Goal: Communication & Community: Answer question/provide support

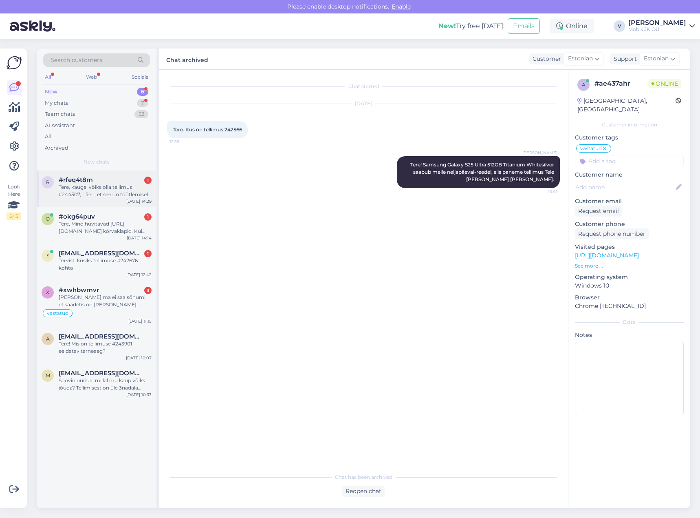
drag, startPoint x: 117, startPoint y: 190, endPoint x: 126, endPoint y: 189, distance: 8.6
click at [119, 190] on div "Tere, kaugel võiks olla tellimus #244507, näen, et see on töötlemisel küll aga …" at bounding box center [105, 190] width 93 height 15
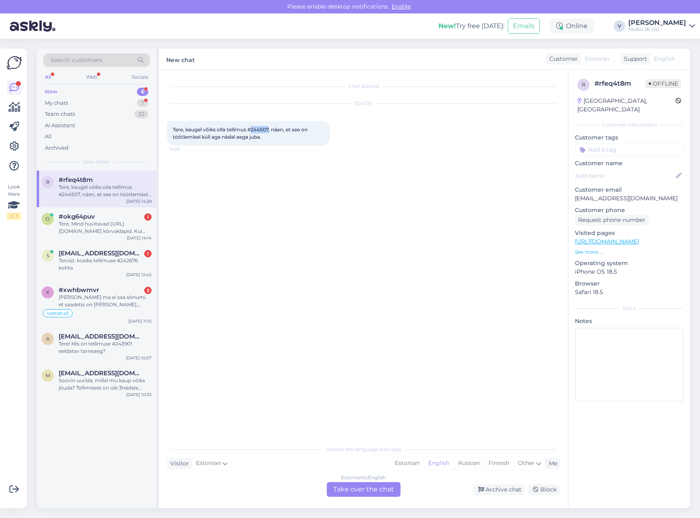
drag, startPoint x: 253, startPoint y: 128, endPoint x: 271, endPoint y: 128, distance: 18.3
click at [271, 128] on span "Tere, kaugel võiks olla tellimus #244507, näen, et see on töötlemisel küll aga …" at bounding box center [241, 132] width 136 height 13
copy span "244507"
click at [106, 230] on div "Tere, Mind huvitavad [URL][DOMAIN_NAME] kõrvaklapid. Kui kiiresti need teie esi…" at bounding box center [105, 227] width 93 height 15
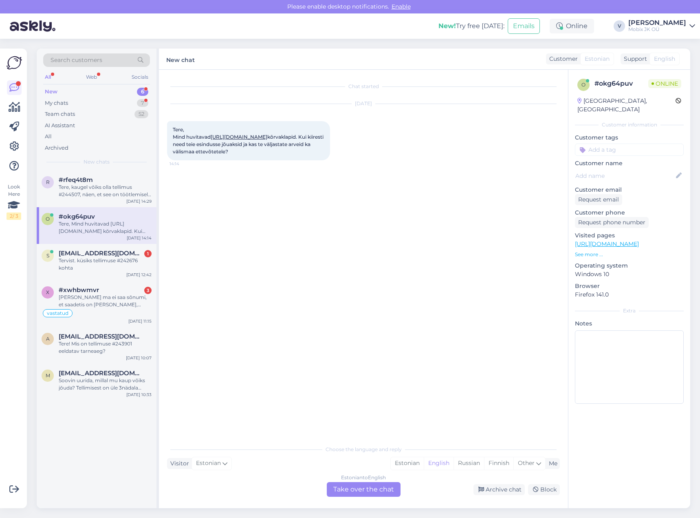
click at [267, 135] on link "[URL][DOMAIN_NAME]" at bounding box center [239, 137] width 57 height 6
click at [398, 465] on div "Estonian" at bounding box center [407, 463] width 33 height 12
click at [381, 483] on div "Estonian to Estonian Take over the chat" at bounding box center [364, 489] width 74 height 15
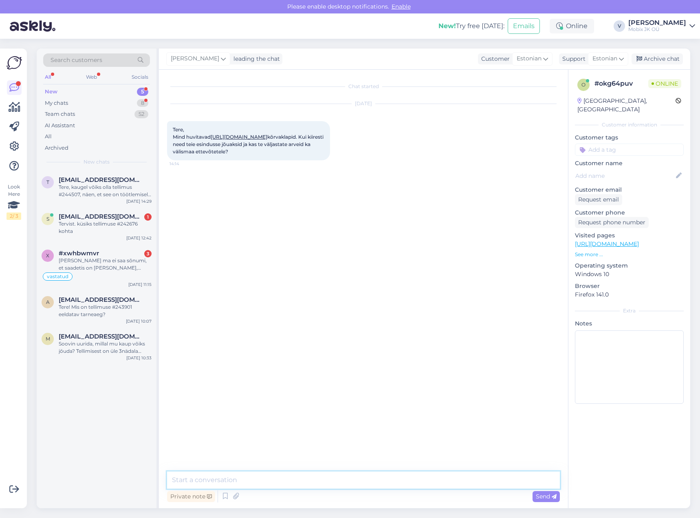
click at [379, 478] on textarea at bounding box center [363, 479] width 393 height 17
type textarea "Tere! Tarne oleks ca 5 tööpäeva meieni."
click at [359, 479] on textarea at bounding box center [363, 479] width 393 height 17
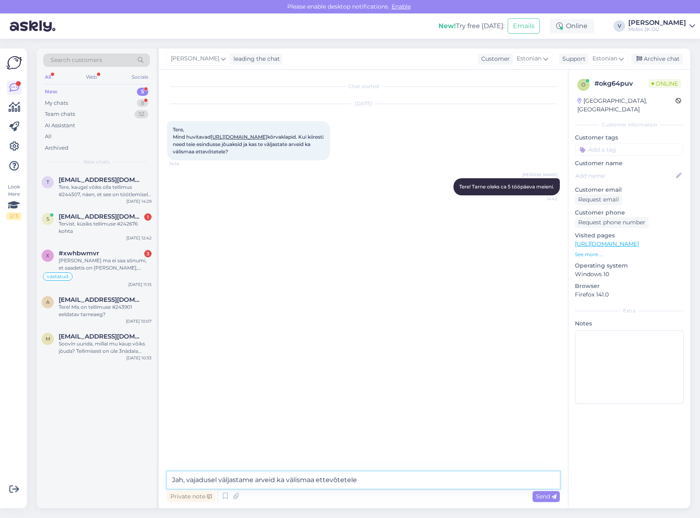
type textarea "Jah, vajadusel väljastame arveid ka välismaa ettevõtetele."
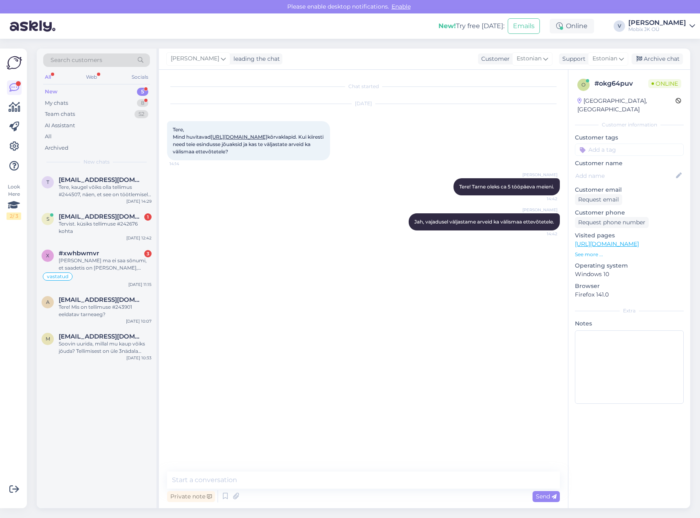
drag, startPoint x: 632, startPoint y: 140, endPoint x: 639, endPoint y: 147, distance: 10.4
click at [632, 143] on input at bounding box center [629, 149] width 109 height 12
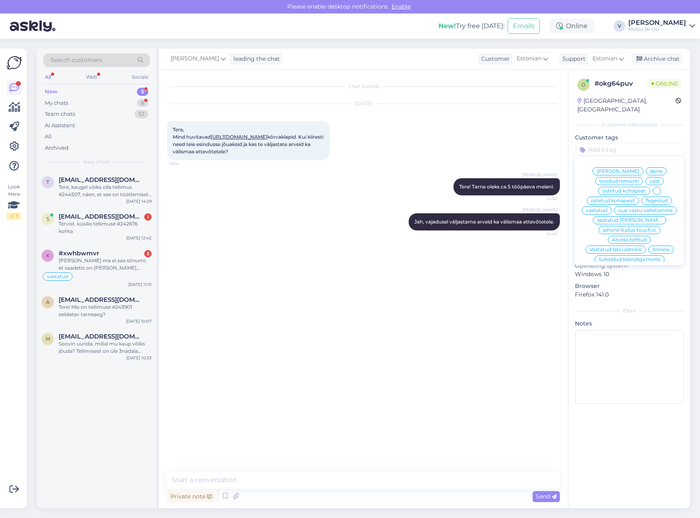
click at [608, 208] on span "vastatud" at bounding box center [597, 210] width 22 height 5
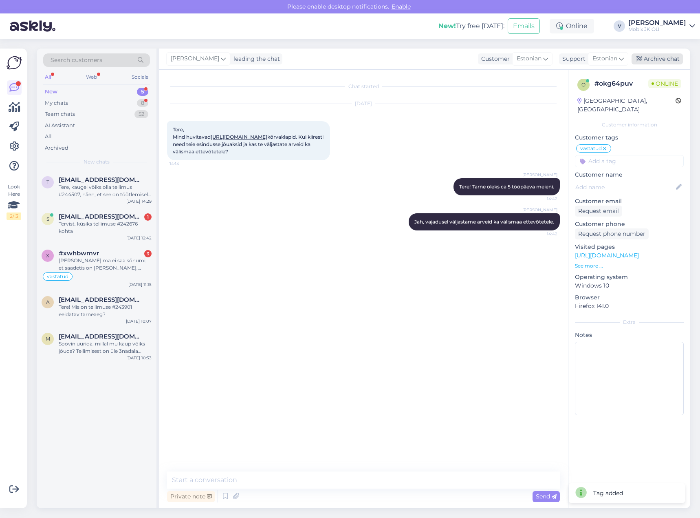
click at [656, 62] on div "Archive chat" at bounding box center [657, 58] width 51 height 11
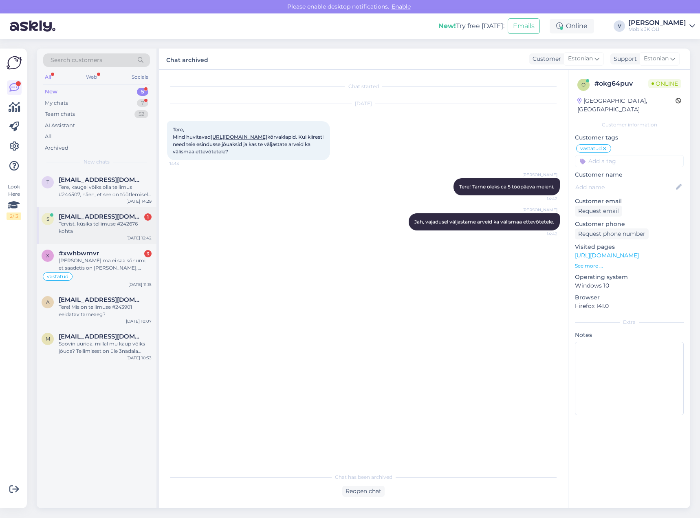
drag, startPoint x: 126, startPoint y: 223, endPoint x: 140, endPoint y: 211, distance: 18.2
click at [126, 223] on div "Tervist. küsiks tellimuse #242676 kohta" at bounding box center [105, 227] width 93 height 15
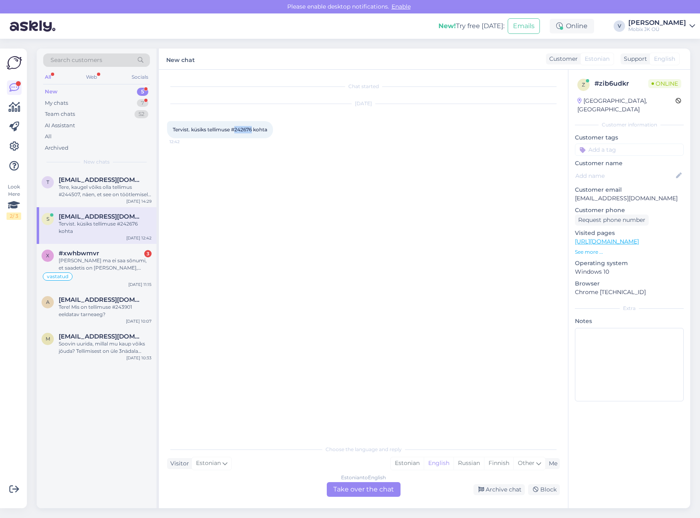
drag, startPoint x: 236, startPoint y: 128, endPoint x: 253, endPoint y: 128, distance: 16.7
click at [253, 128] on span "Tervist. küsiks tellimuse #242676 kohta" at bounding box center [220, 129] width 95 height 6
copy span "242676"
click at [412, 465] on div "Estonian" at bounding box center [407, 463] width 33 height 12
click at [386, 485] on div "Estonian to Estonian Take over the chat" at bounding box center [364, 489] width 74 height 15
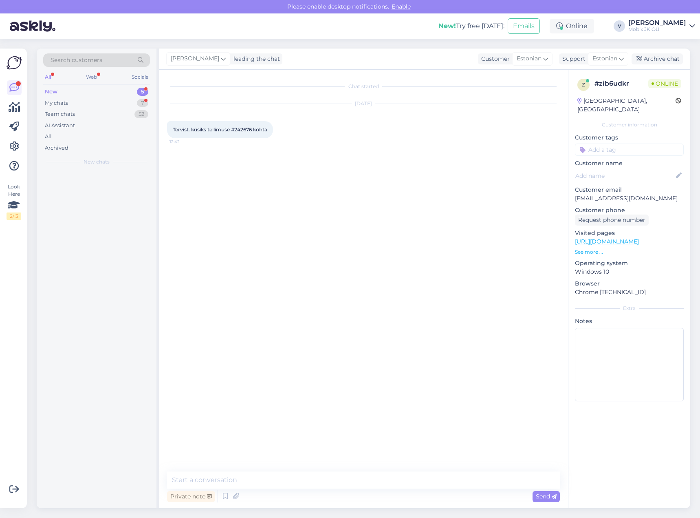
click at [391, 484] on textarea at bounding box center [363, 479] width 393 height 17
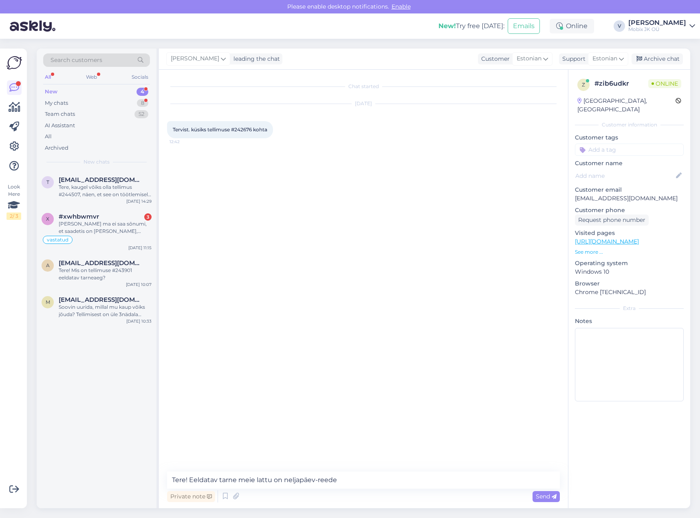
type textarea "Tere! Eeldatav tarne meie lattu on neljapäev-reede."
click at [660, 143] on input at bounding box center [629, 149] width 109 height 12
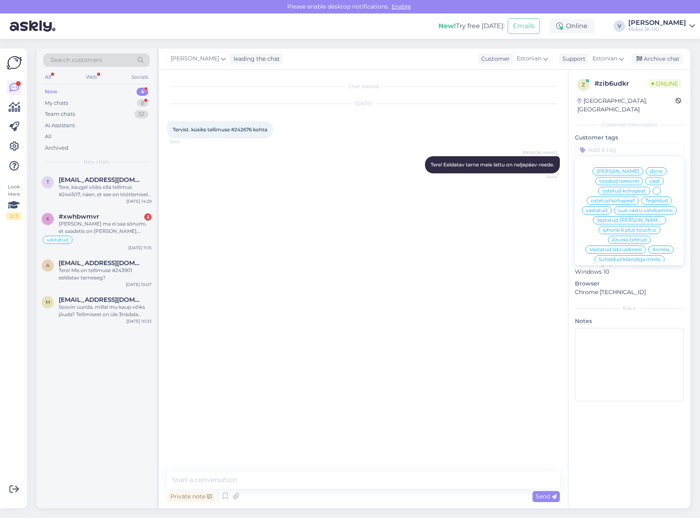
click at [608, 208] on span "vastatud" at bounding box center [597, 210] width 22 height 5
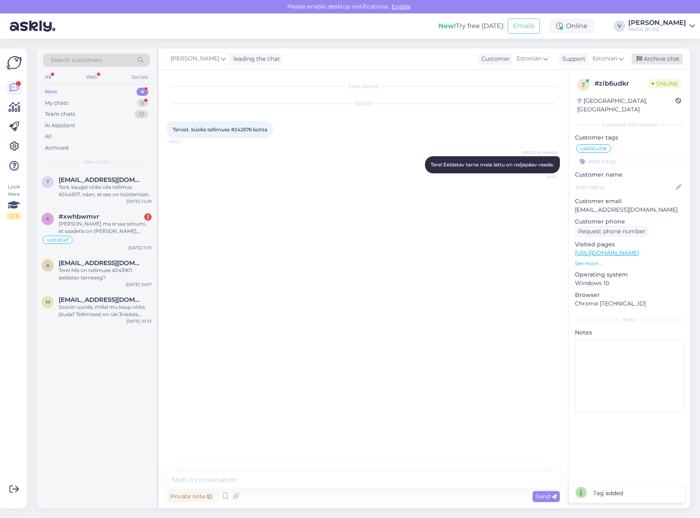
click at [655, 56] on div "Archive chat" at bounding box center [657, 58] width 51 height 11
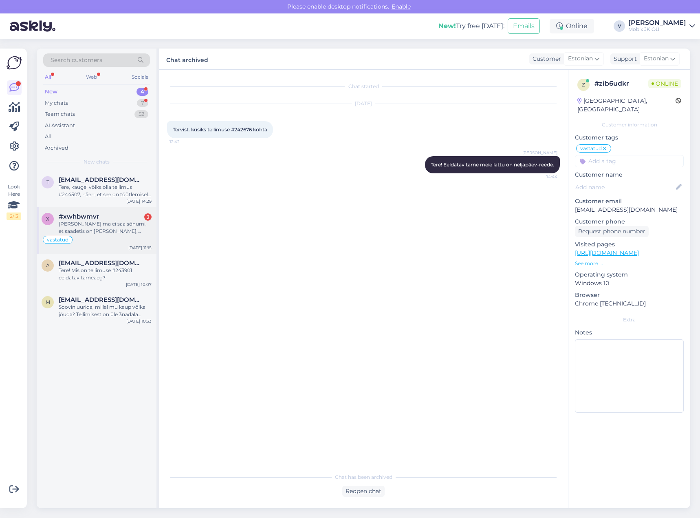
click at [126, 227] on div "[PERSON_NAME] ma ei saa sõnumi, et saadetis on [PERSON_NAME], [PERSON_NAME] tüh…" at bounding box center [105, 227] width 93 height 15
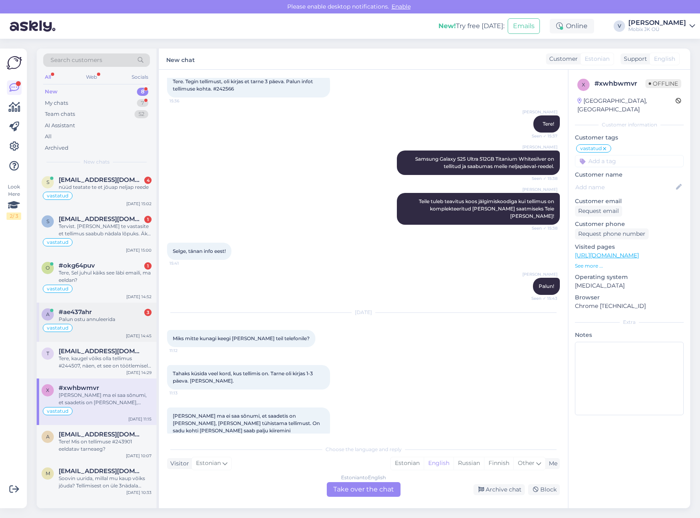
click at [141, 313] on div "#ae437ahr 3" at bounding box center [105, 311] width 93 height 7
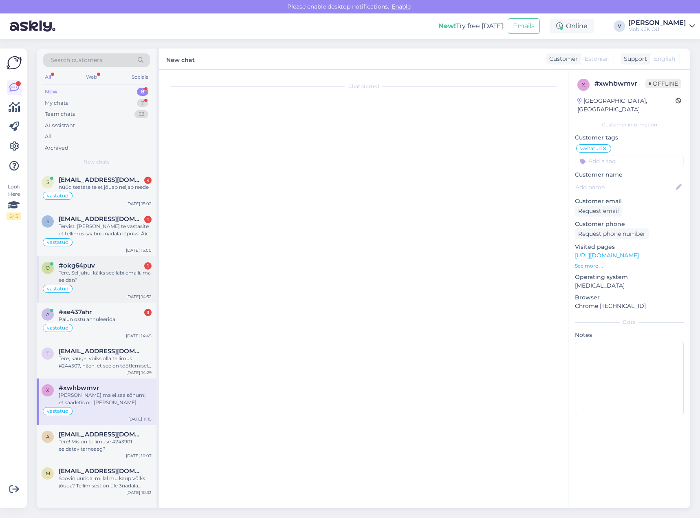
scroll to position [0, 0]
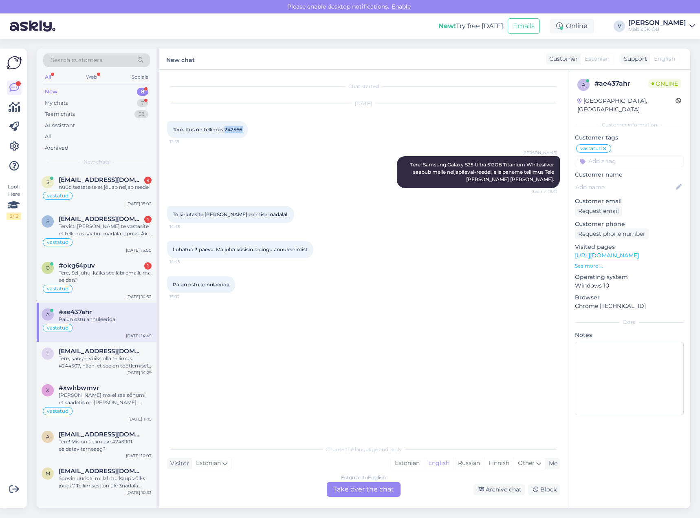
drag, startPoint x: 234, startPoint y: 128, endPoint x: 253, endPoint y: 129, distance: 19.6
click at [248, 129] on div "Tere. Kus on tellimus 242566 12:59" at bounding box center [207, 129] width 81 height 17
copy div "242566 12:59"
click at [413, 460] on div "Estonian" at bounding box center [407, 463] width 33 height 12
click at [395, 486] on div "Estonian to Estonian Take over the chat" at bounding box center [364, 489] width 74 height 15
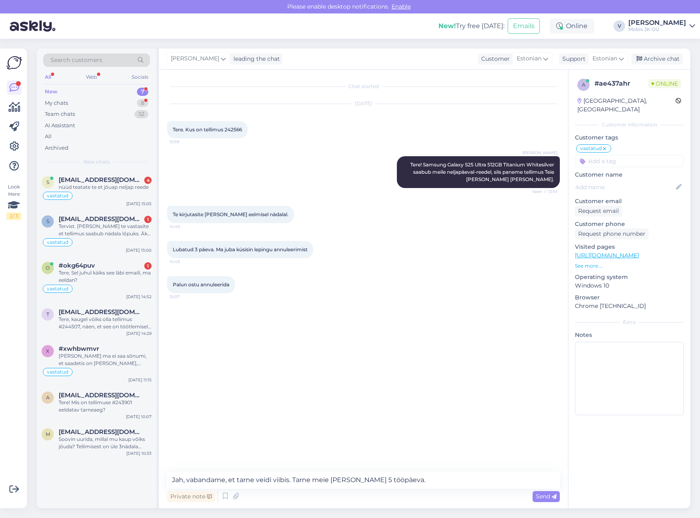
type textarea "Jah, vabandame, et tarne veidi viibis. Tarne meie [PERSON_NAME] 5 tööpäeva."
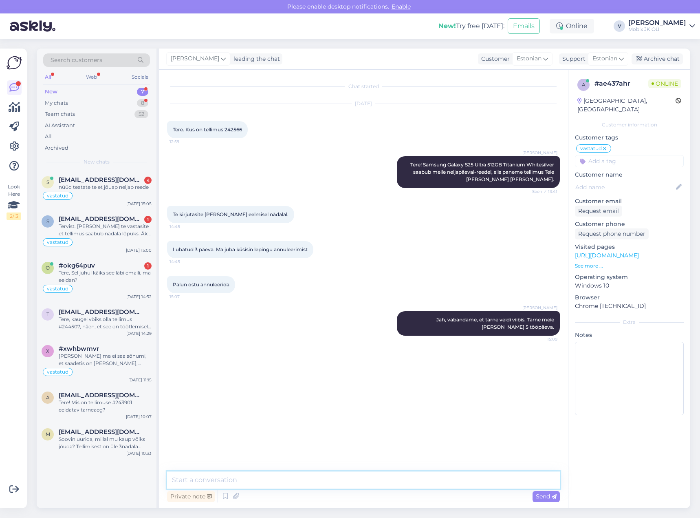
drag, startPoint x: 508, startPoint y: 475, endPoint x: 517, endPoint y: 468, distance: 11.1
click at [508, 475] on textarea at bounding box center [363, 479] width 393 height 17
type textarea "Suunan tellimus ja järelmkaus leping tühistamisele!"
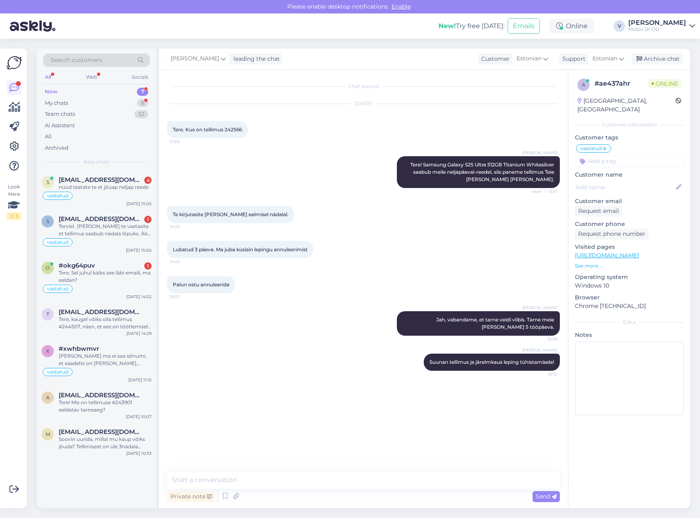
click at [630, 155] on input at bounding box center [629, 161] width 109 height 12
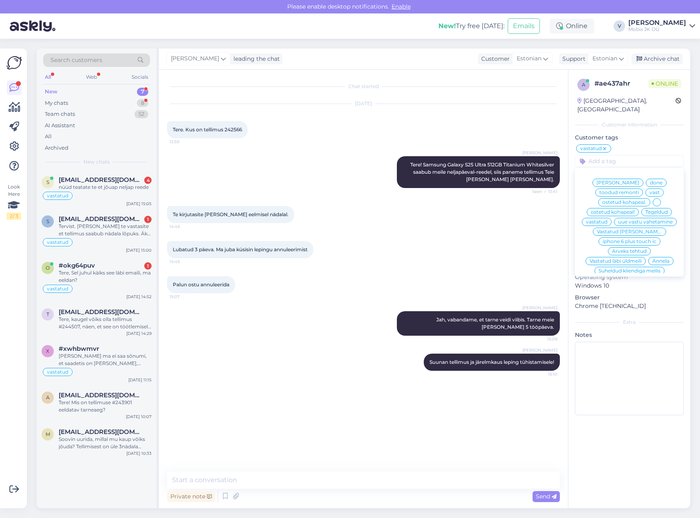
click at [627, 180] on span "[PERSON_NAME]" at bounding box center [618, 182] width 43 height 5
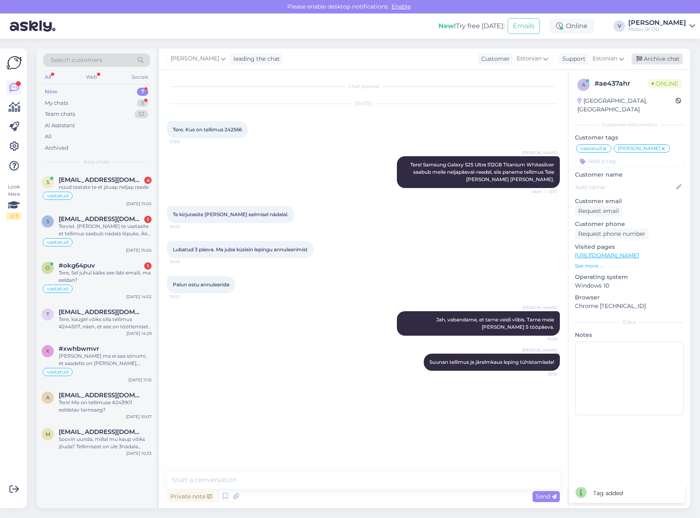
click at [650, 55] on div "Archive chat" at bounding box center [657, 58] width 51 height 11
click at [135, 194] on div "vastatud" at bounding box center [97, 196] width 110 height 10
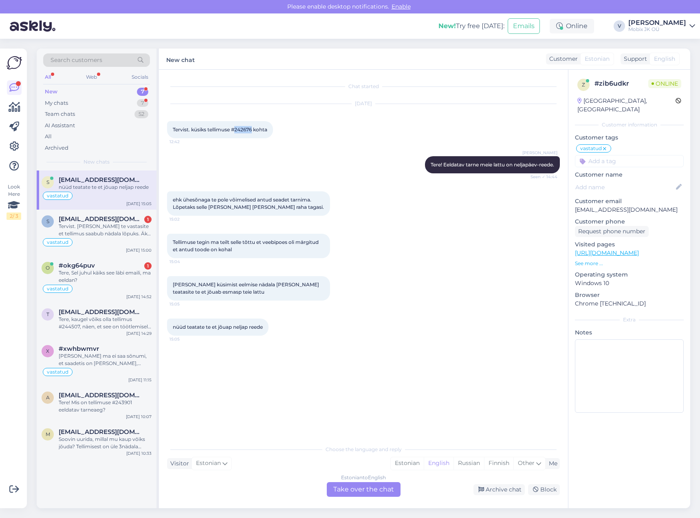
drag, startPoint x: 236, startPoint y: 129, endPoint x: 254, endPoint y: 130, distance: 17.1
click at [254, 130] on span "Tervist. küsiks tellimuse #242676 kohta" at bounding box center [220, 129] width 95 height 6
copy span "242676"
drag, startPoint x: 411, startPoint y: 464, endPoint x: 407, endPoint y: 470, distance: 6.8
click at [411, 464] on div "Estonian" at bounding box center [407, 463] width 33 height 12
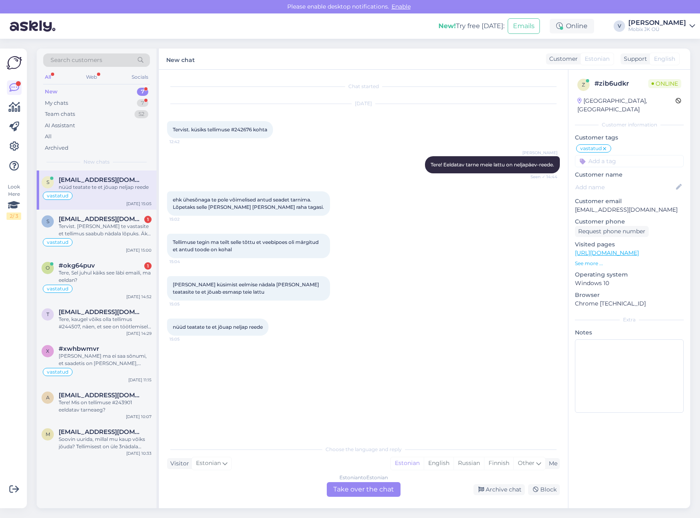
drag, startPoint x: 390, startPoint y: 487, endPoint x: 386, endPoint y: 478, distance: 9.5
click at [390, 486] on div "Estonian to Estonian Take over the chat" at bounding box center [364, 489] width 74 height 15
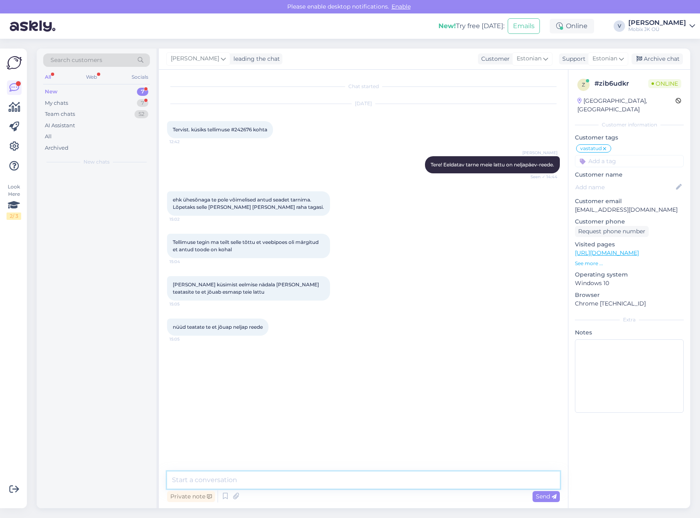
click at [386, 477] on textarea at bounding box center [363, 479] width 393 height 17
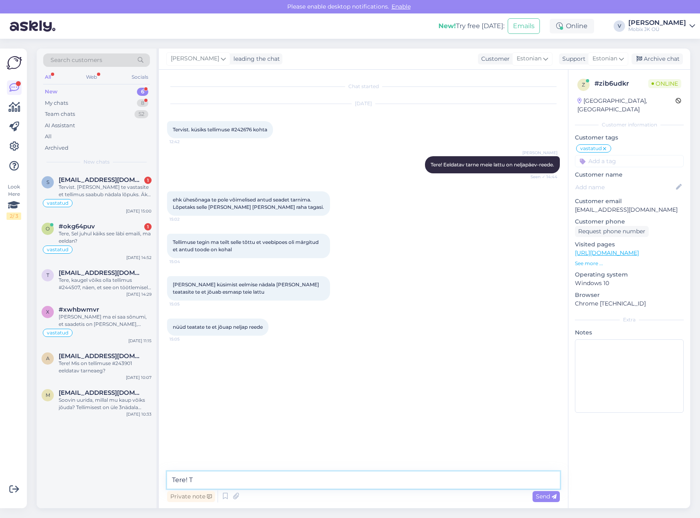
click at [311, 481] on textarea "Tere! T" at bounding box center [363, 479] width 393 height 17
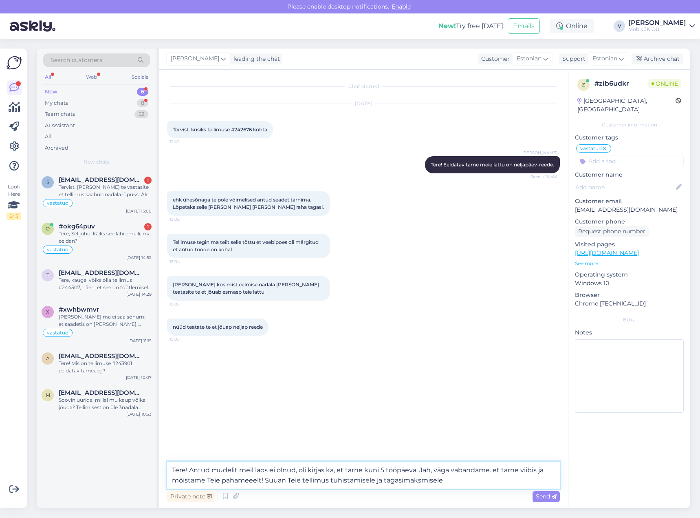
type textarea "Tere! Antud mudelit meil laos ei olnud, oli kirjas ka, et tarne kuni 5 tööpäeva…"
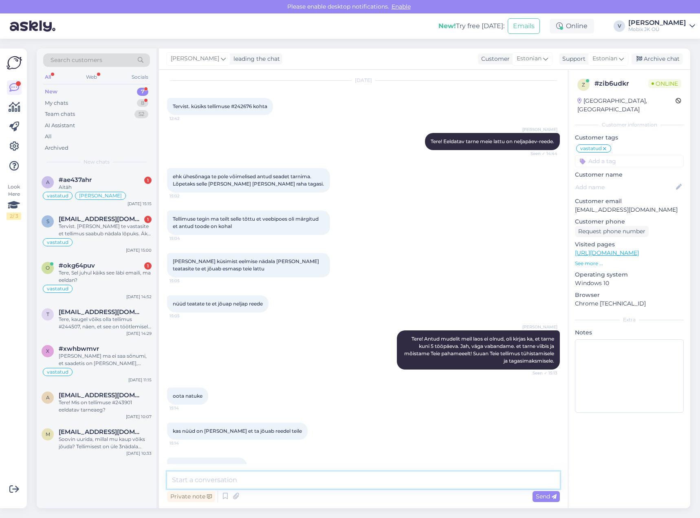
scroll to position [43, 0]
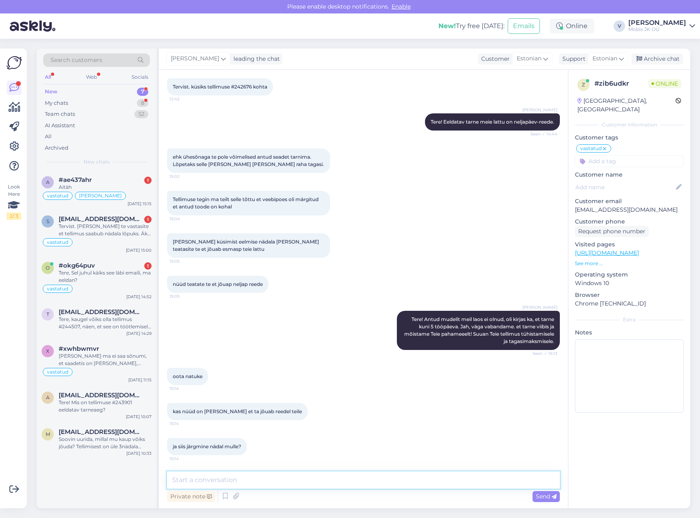
click at [304, 478] on textarea at bounding box center [363, 479] width 393 height 17
click at [302, 481] on textarea at bounding box center [363, 479] width 393 height 17
click at [294, 477] on textarea "Jah, peaks [PERSON_NAME] jõudma. Just suhtleisn ka tootejuhiga." at bounding box center [363, 479] width 393 height 17
type textarea "Jah, peaks [PERSON_NAME] jõudma. Just suhtlesin ka tootejuhiga."
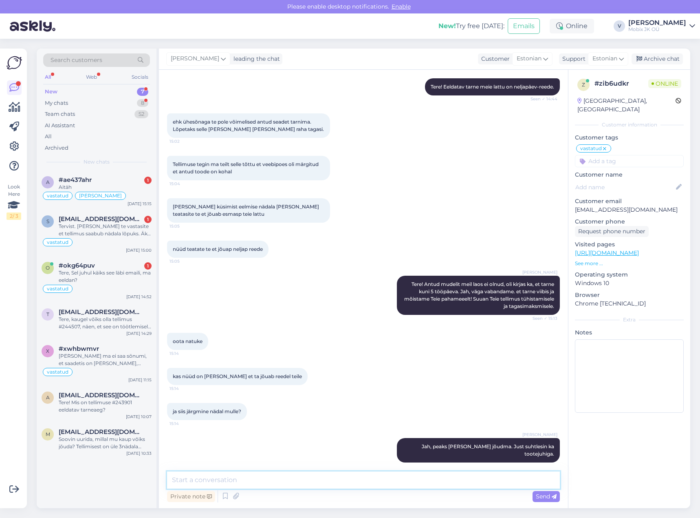
scroll to position [199, 0]
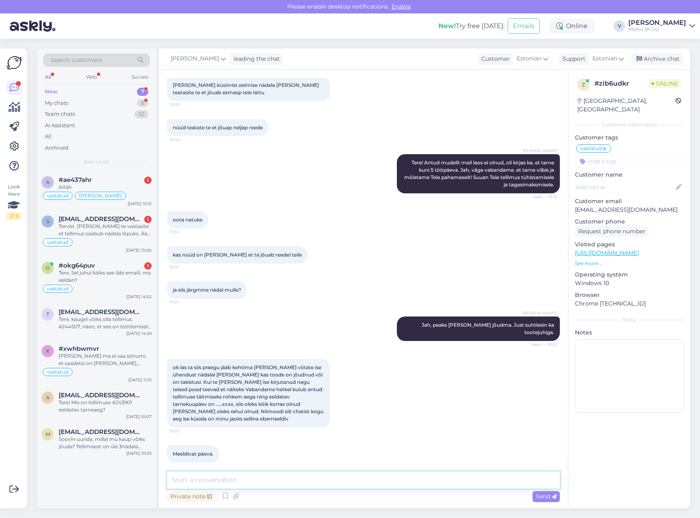
click at [260, 478] on textarea at bounding box center [363, 479] width 393 height 17
type textarea "Jah, mõistan Teid [PERSON_NAME] tagasiside eest! Teeme nii! Suhtleme siis nädal…"
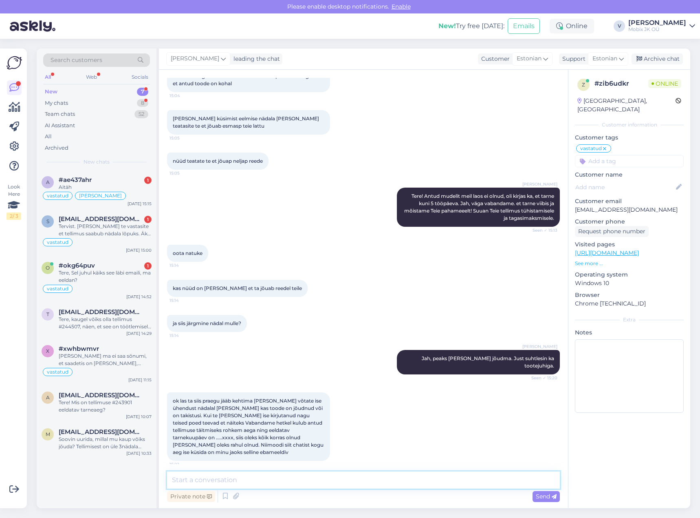
scroll to position [242, 0]
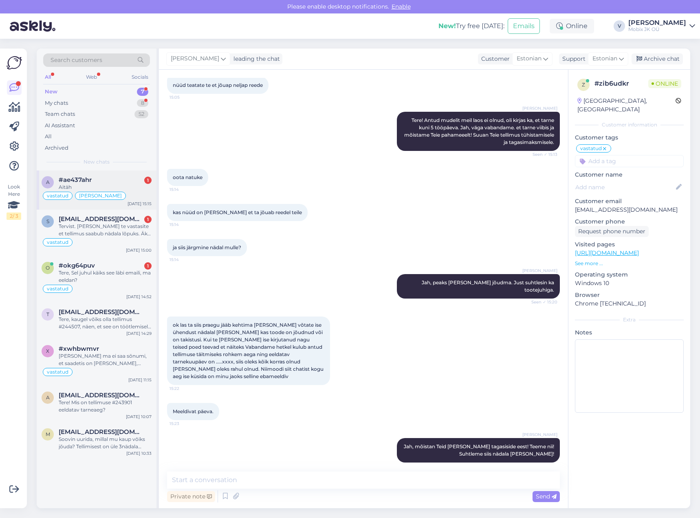
click at [109, 179] on div "#ae437ahr 1" at bounding box center [105, 179] width 93 height 7
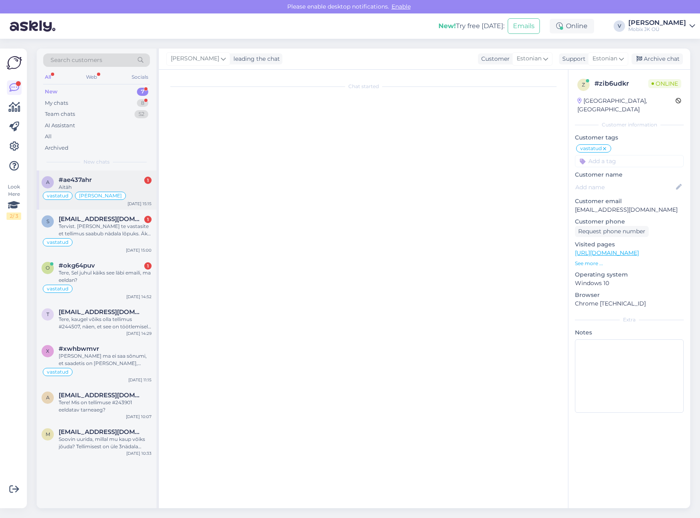
scroll to position [0, 0]
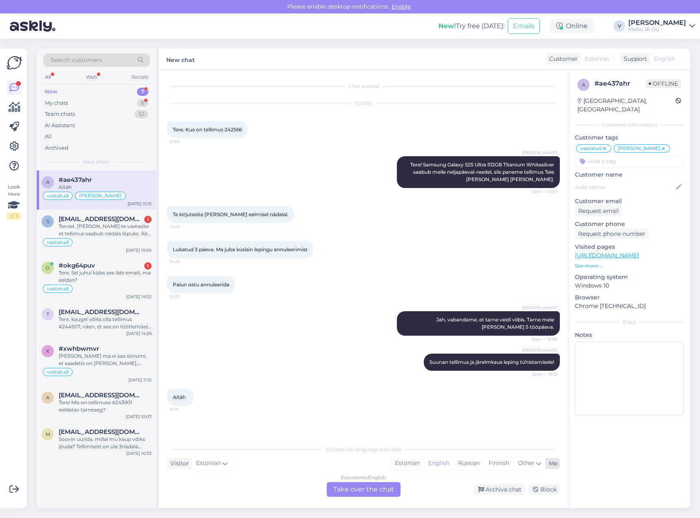
click at [411, 458] on div "Estonian" at bounding box center [407, 463] width 33 height 12
click at [380, 480] on div "Estonian to Estonian" at bounding box center [364, 477] width 49 height 7
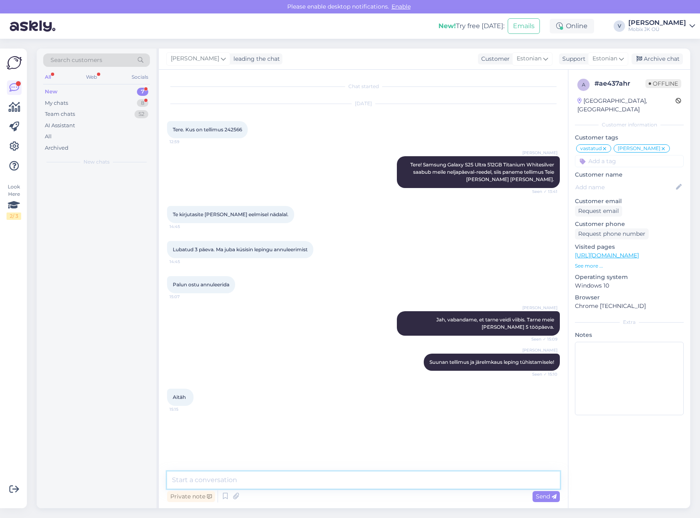
click at [386, 474] on textarea at bounding box center [363, 479] width 393 height 17
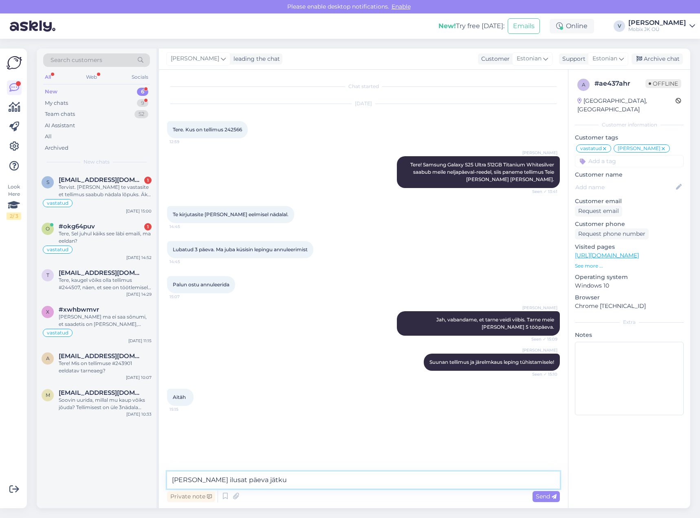
type textarea "[PERSON_NAME] ilusat päeva jätku!"
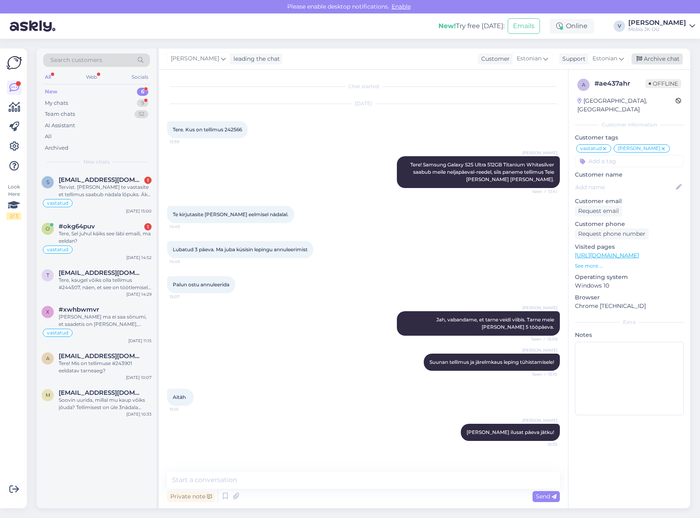
click at [662, 61] on div "Archive chat" at bounding box center [657, 58] width 51 height 11
